Goal: Transaction & Acquisition: Purchase product/service

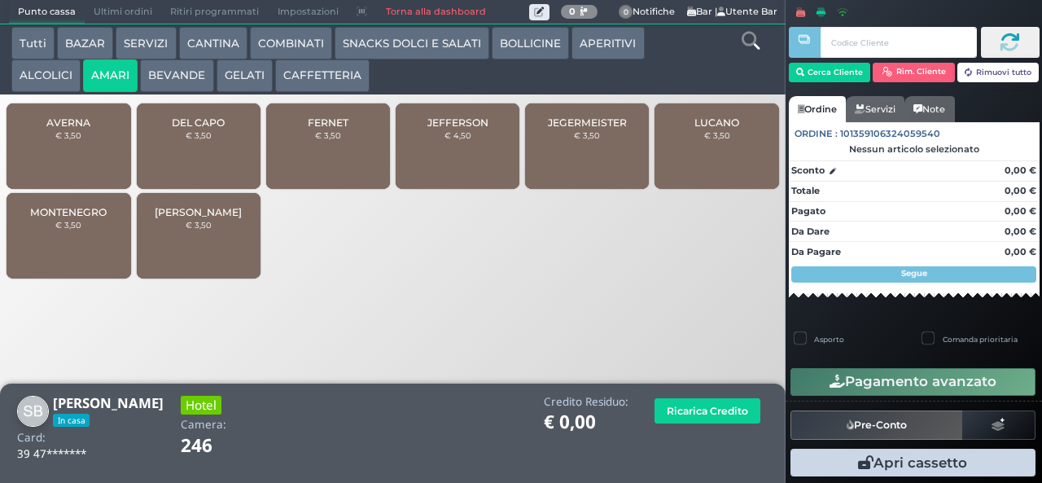
click at [212, 158] on div "DEL CAPO € 3,50" at bounding box center [199, 145] width 124 height 85
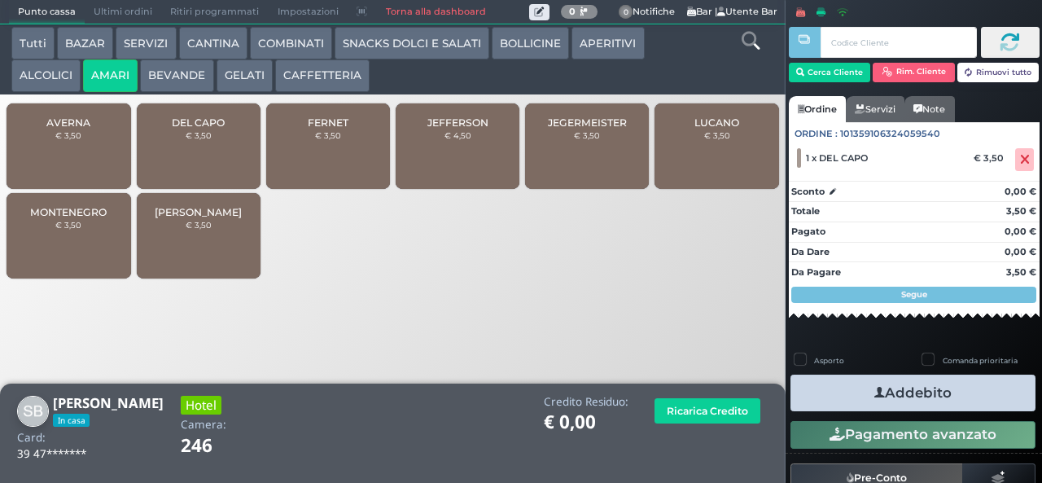
click at [59, 70] on button "ALCOLICI" at bounding box center [45, 75] width 69 height 33
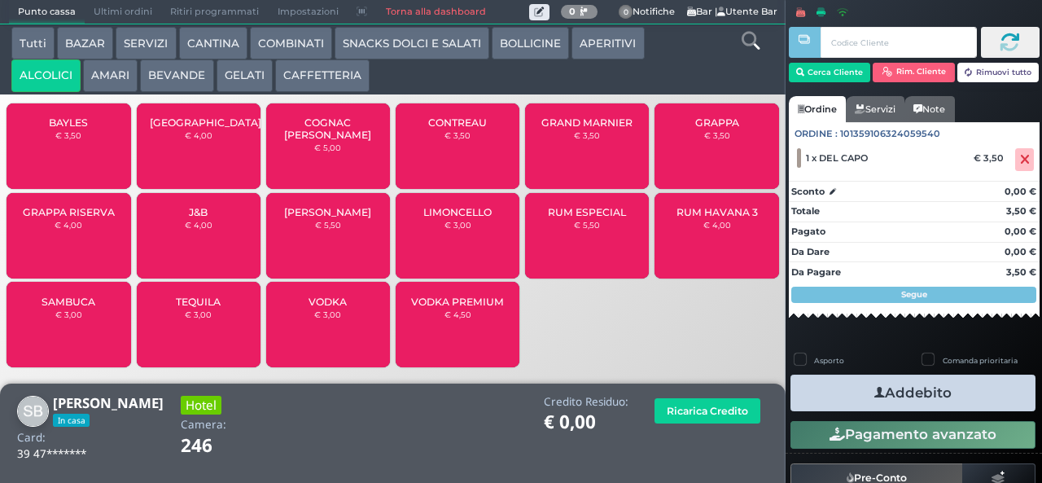
click at [467, 218] on span "LIMONCELLO" at bounding box center [457, 212] width 68 height 12
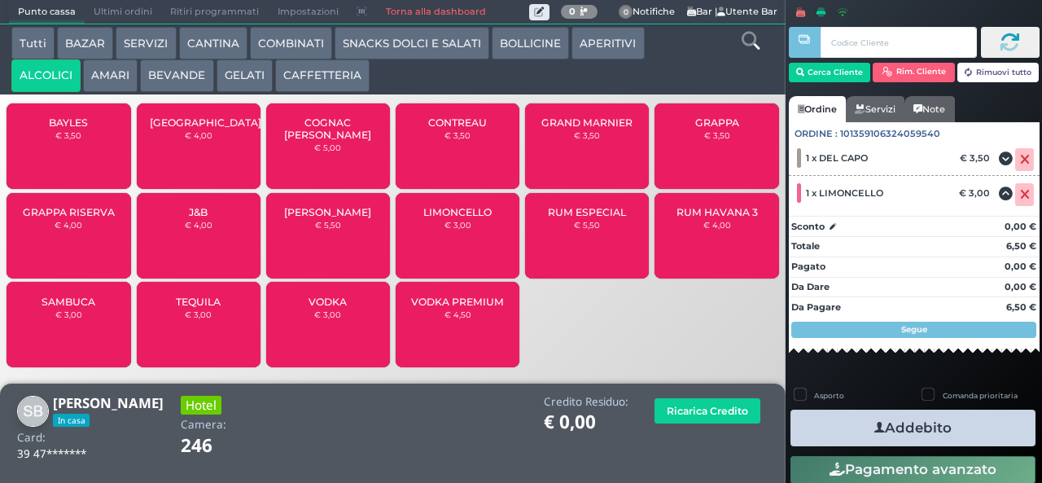
click at [903, 425] on button "Addebito" at bounding box center [912, 427] width 245 height 37
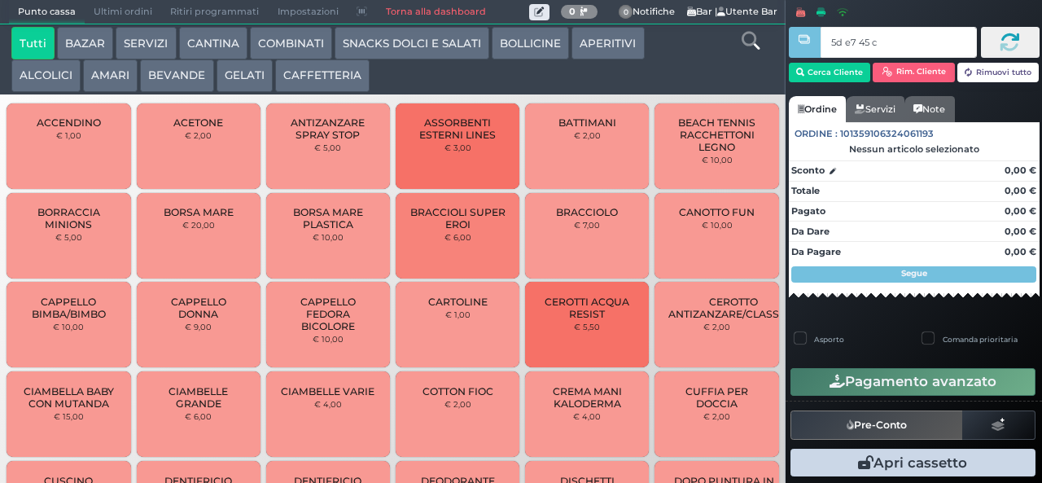
type input "5d e7 45 c3"
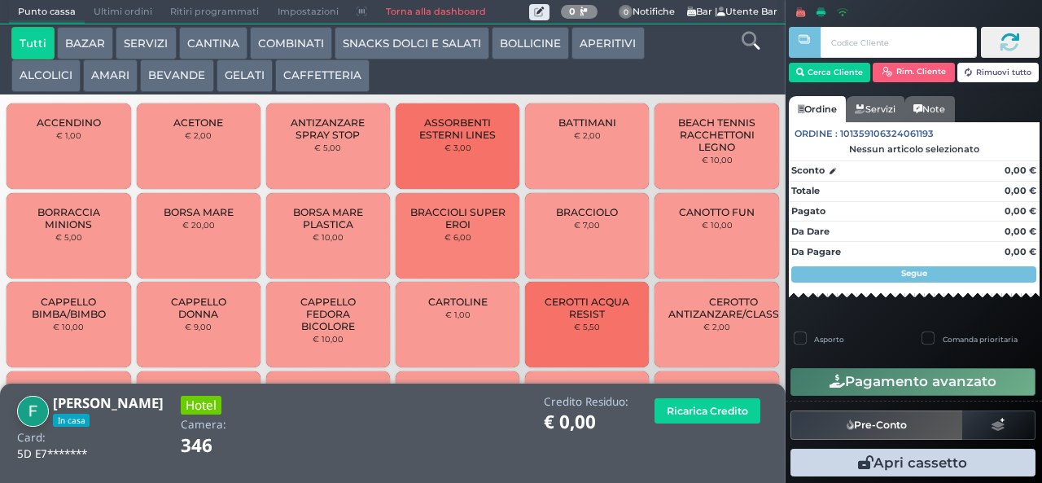
click at [114, 75] on button "AMARI" at bounding box center [110, 75] width 55 height 33
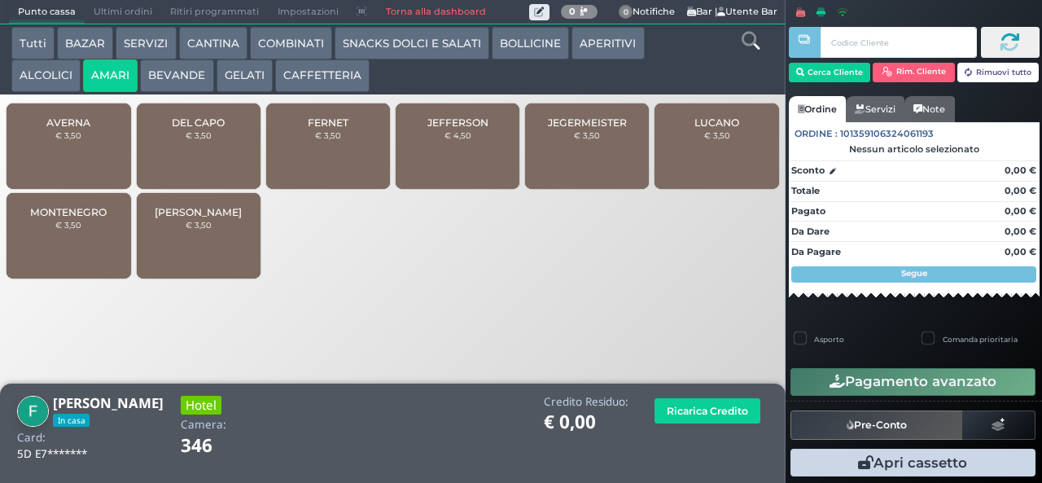
click at [221, 152] on div "DEL CAPO € 3,50" at bounding box center [199, 145] width 124 height 85
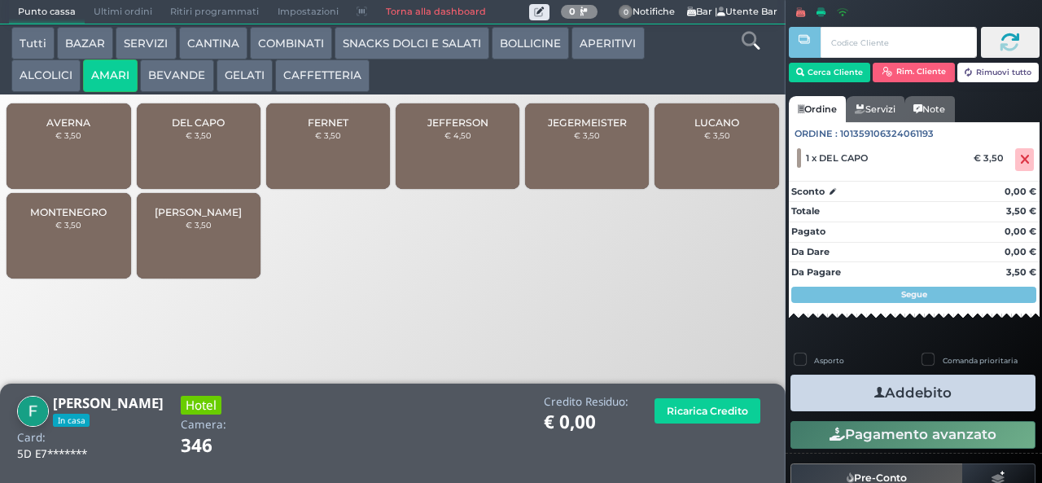
click at [874, 387] on icon "button" at bounding box center [879, 392] width 11 height 17
